Goal: Information Seeking & Learning: Learn about a topic

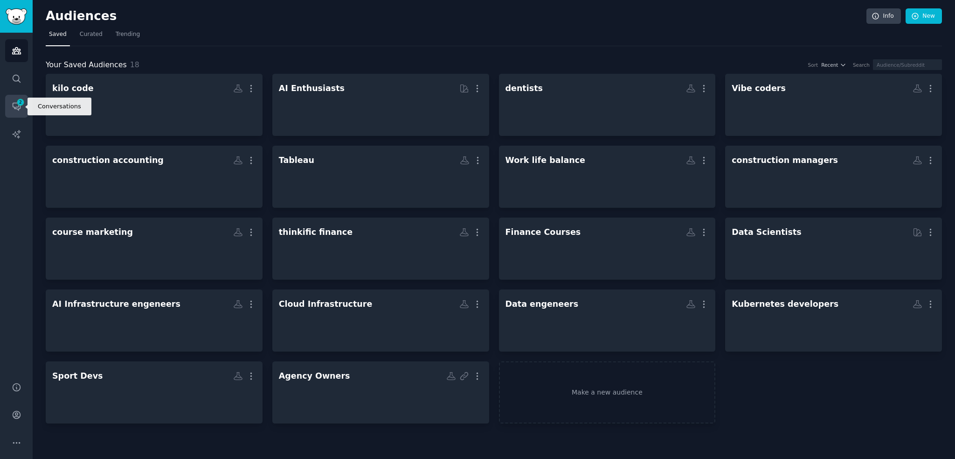
click at [27, 110] on link "Conversations 2" at bounding box center [16, 106] width 23 height 23
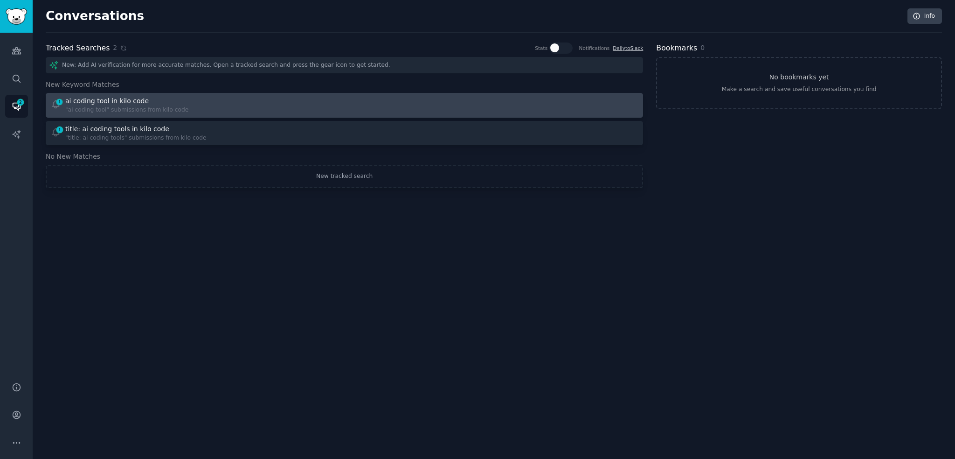
click at [161, 111] on div ""ai coding tool" submissions from kilo code" at bounding box center [126, 110] width 123 height 8
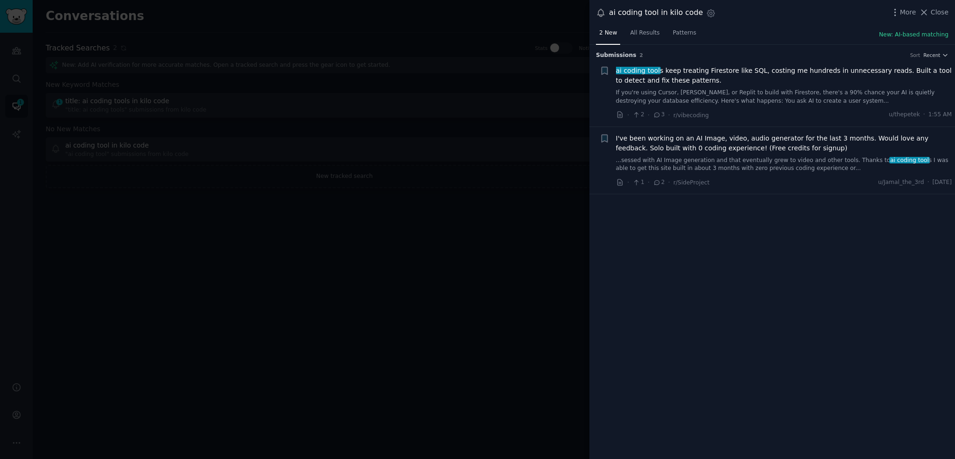
click at [686, 146] on span "I've been working on an AI Image, video, audio generator for the last 3 months.…" at bounding box center [784, 143] width 336 height 20
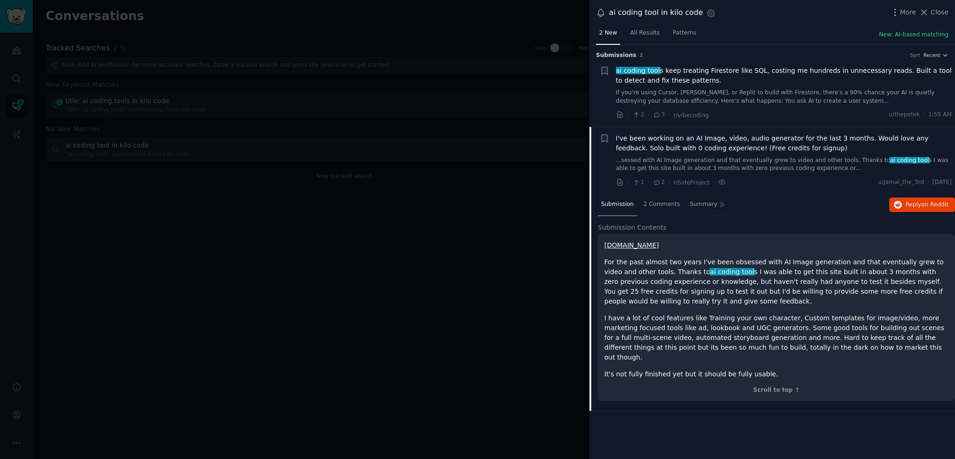
click at [541, 320] on div at bounding box center [477, 229] width 955 height 459
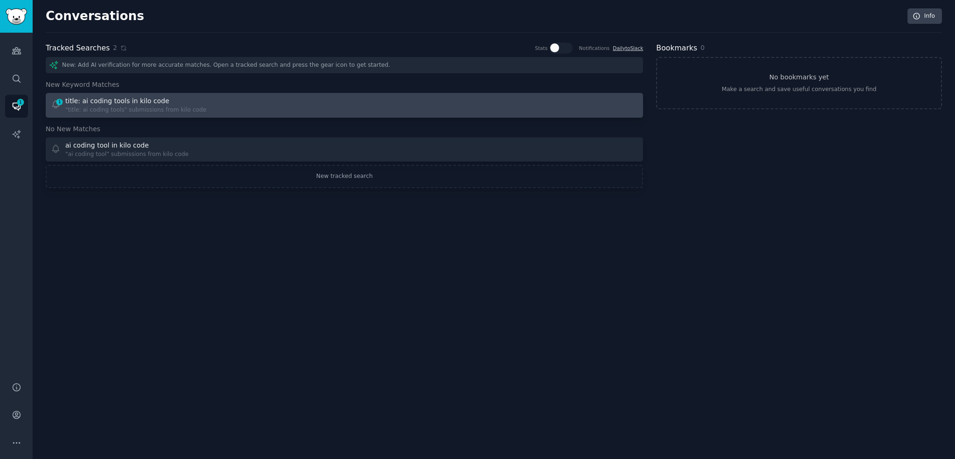
click at [172, 107] on div ""title: ai coding tools" submissions from kilo code" at bounding box center [135, 110] width 141 height 8
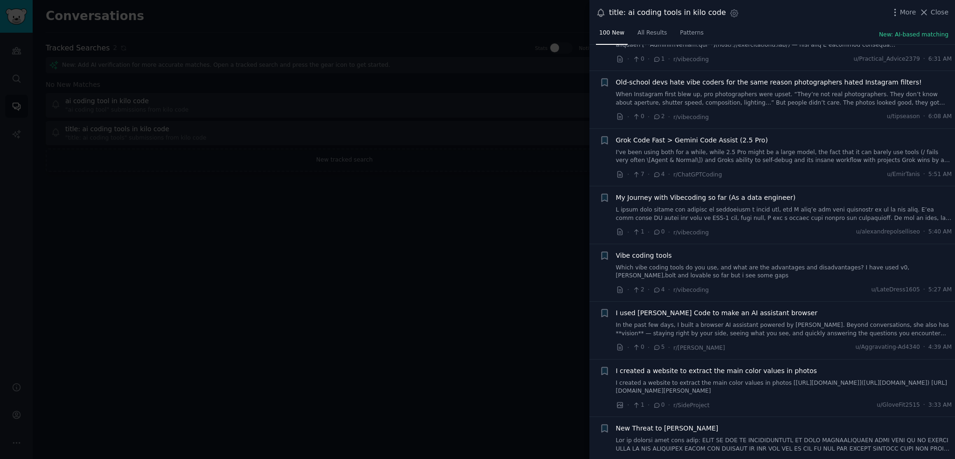
scroll to position [686, 0]
click at [782, 248] on div "Vibe coding tools" at bounding box center [784, 253] width 336 height 10
click at [752, 248] on div "Vibe coding tools" at bounding box center [784, 253] width 336 height 10
click at [659, 248] on span "Vibe coding tools" at bounding box center [644, 253] width 56 height 10
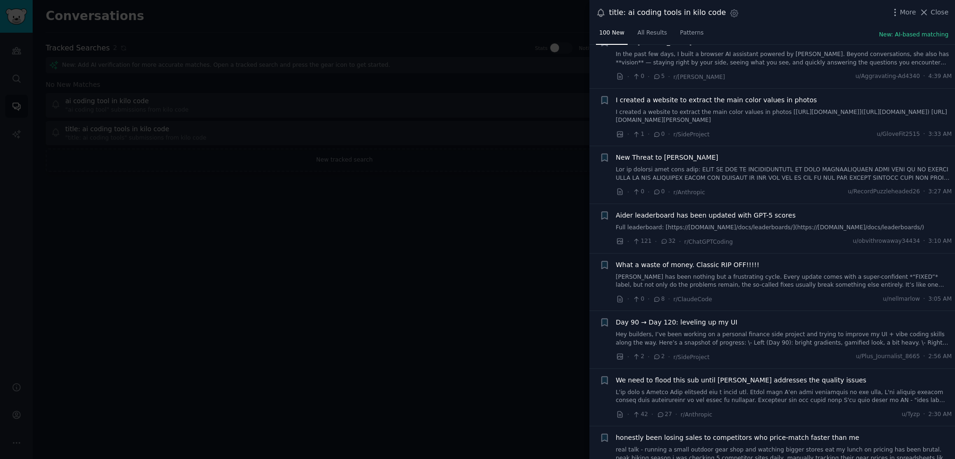
scroll to position [1109, 0]
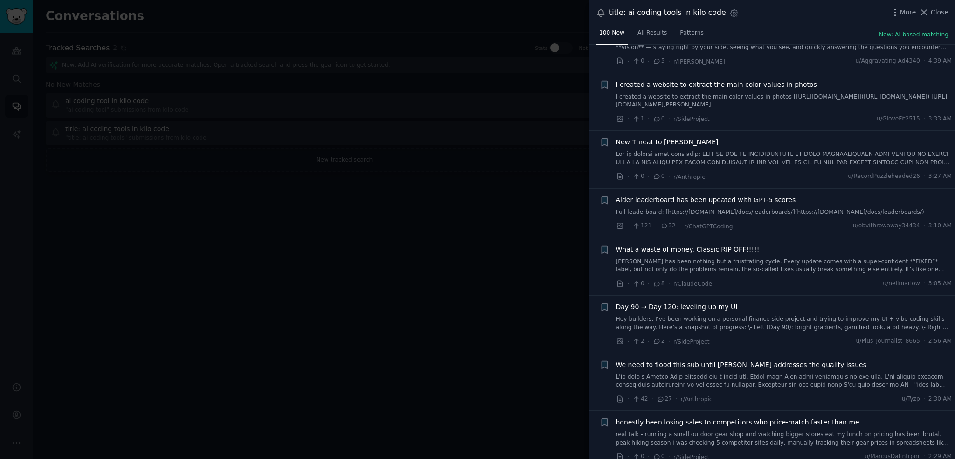
click at [724, 244] on span "What a waste of money. Classic RIP OFF!!!!!" at bounding box center [688, 249] width 144 height 10
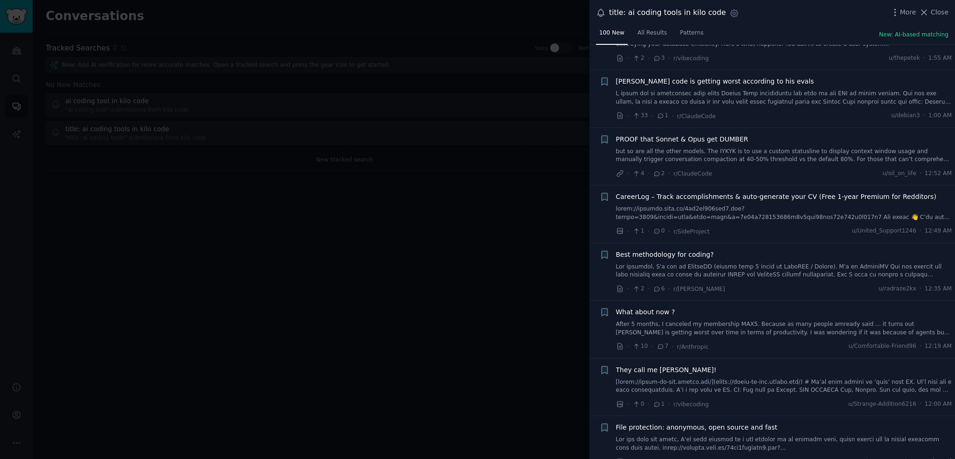
scroll to position [1586, 0]
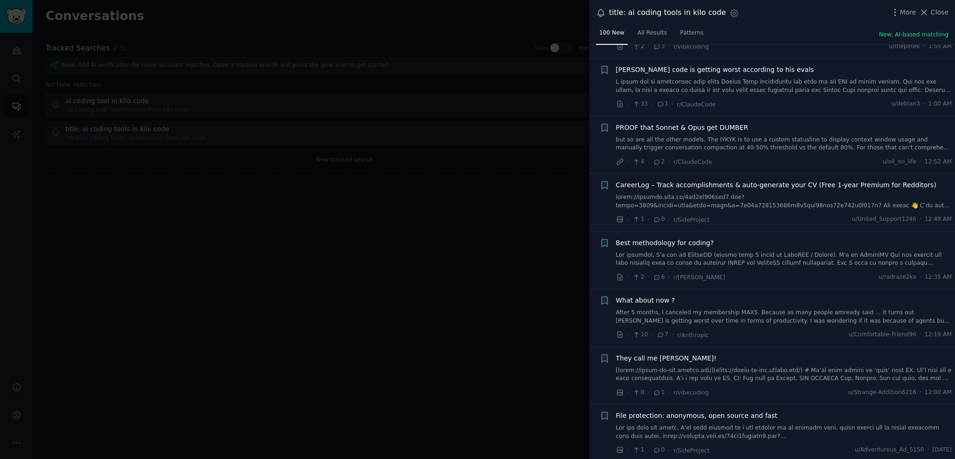
click at [729, 238] on div "Best methodology for coding?" at bounding box center [784, 252] width 336 height 29
click at [676, 238] on span "Best methodology for coding?" at bounding box center [665, 243] width 98 height 10
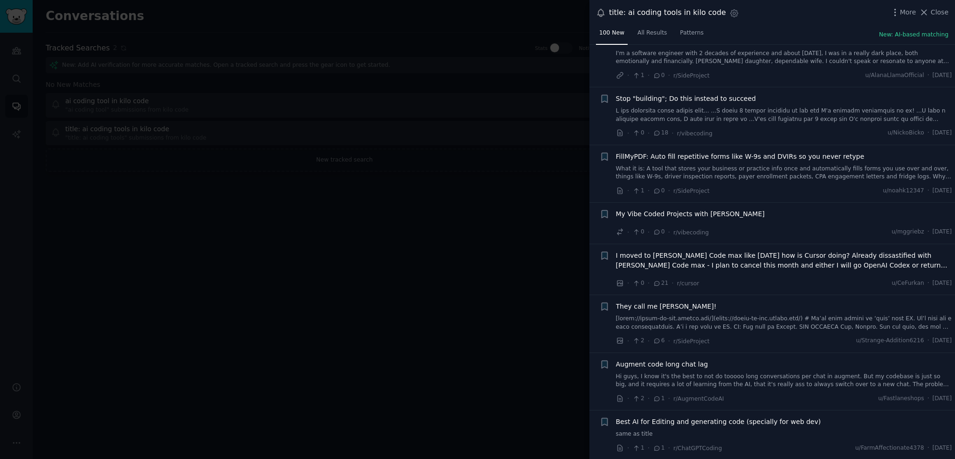
scroll to position [2189, 0]
click at [748, 251] on span "I moved to [PERSON_NAME] Code max like [DATE] how is Cursor doing? Already diss…" at bounding box center [784, 261] width 336 height 20
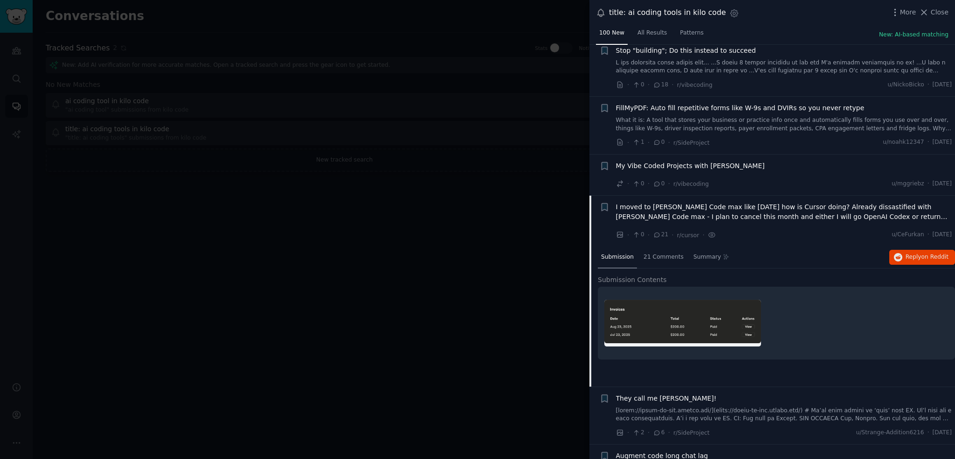
scroll to position [2122, 0]
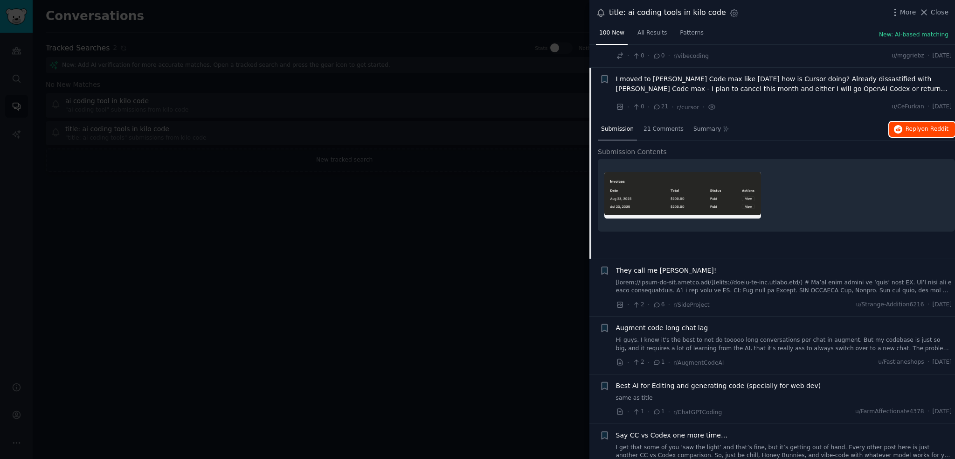
click at [917, 125] on span "Reply on Reddit" at bounding box center [927, 129] width 43 height 8
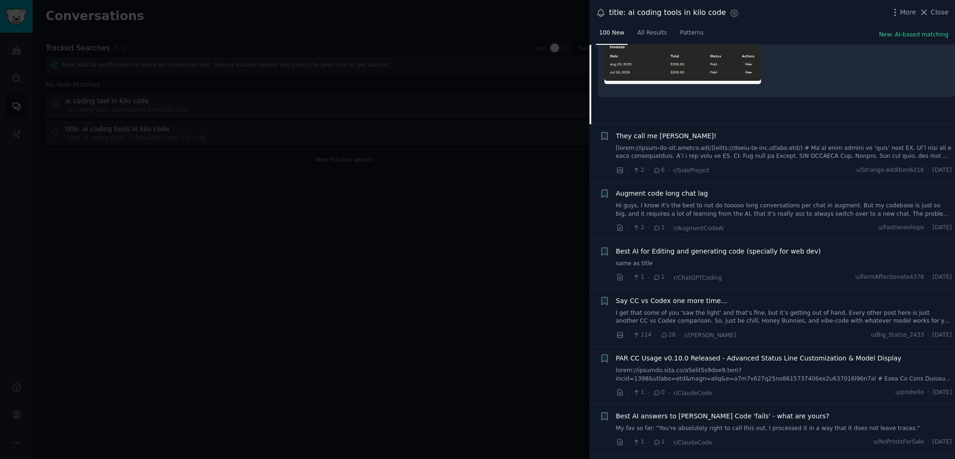
scroll to position [2257, 0]
click at [757, 245] on span "Best AI for Editing and generating code (specially for web dev)" at bounding box center [718, 250] width 205 height 10
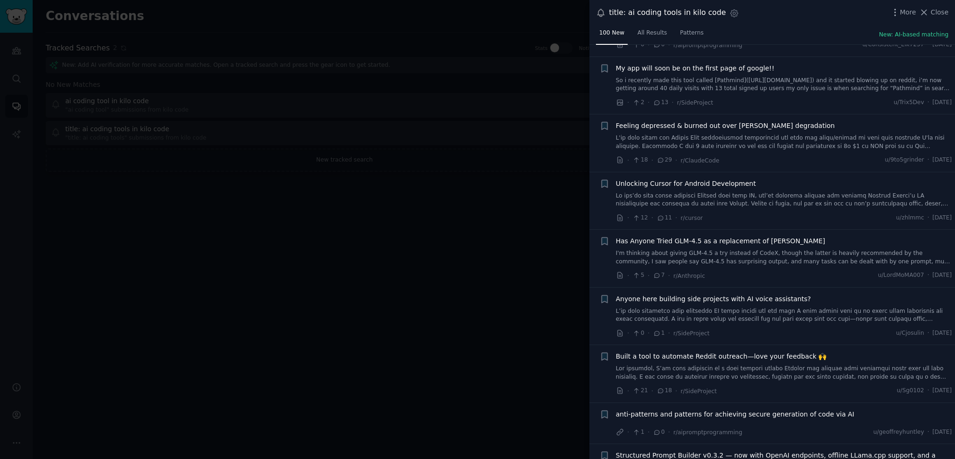
scroll to position [3034, 0]
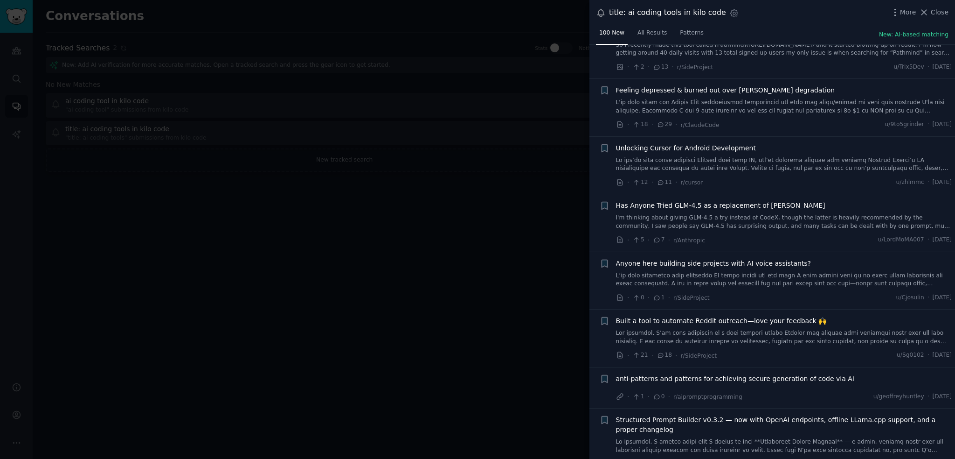
drag, startPoint x: 493, startPoint y: 317, endPoint x: 494, endPoint y: 311, distance: 5.8
click at [493, 317] on div at bounding box center [477, 229] width 955 height 459
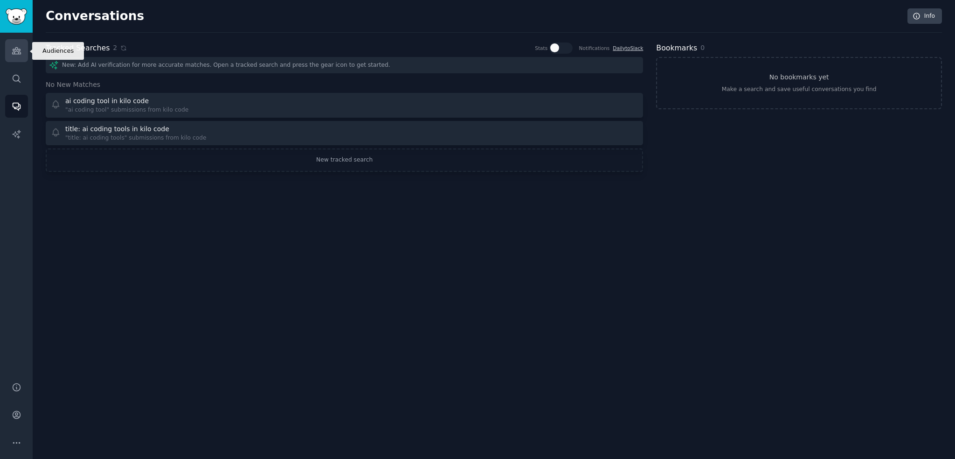
click at [21, 53] on link "Audiences" at bounding box center [16, 50] width 23 height 23
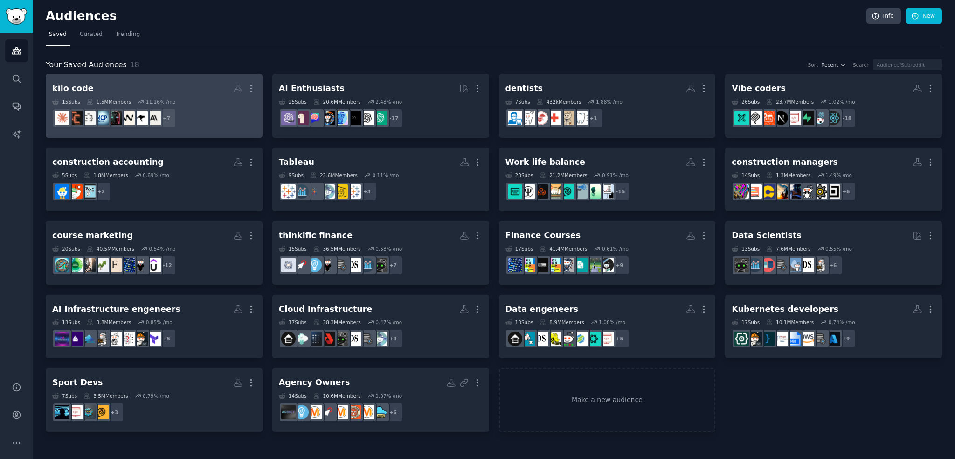
click at [129, 84] on h2 "kilo code More" at bounding box center [154, 88] width 204 height 16
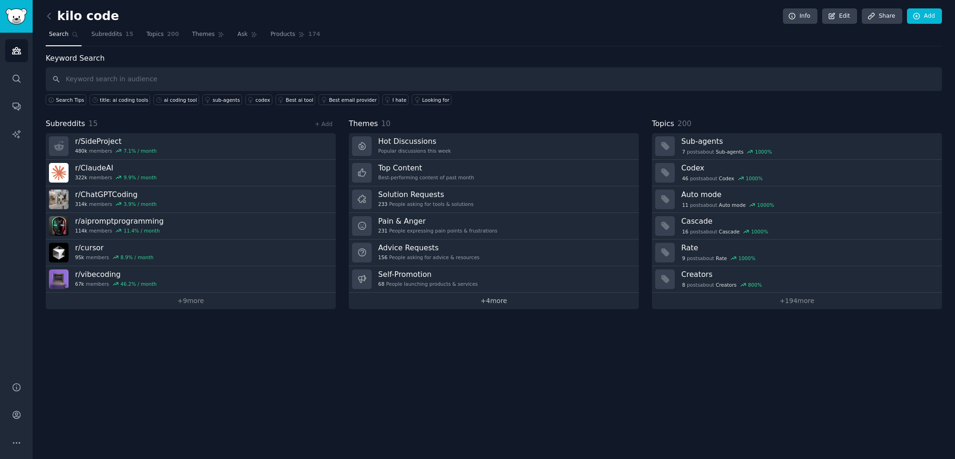
click at [522, 300] on link "+ 4 more" at bounding box center [494, 300] width 290 height 16
